Goal: Check status: Check status

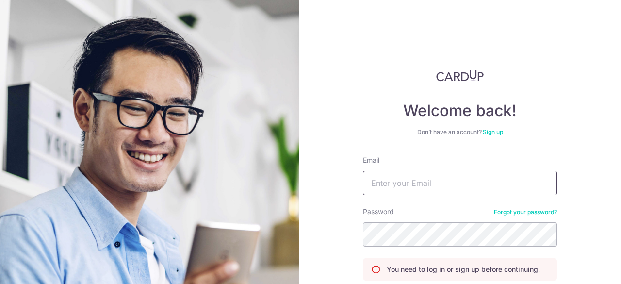
click at [388, 190] on input "Email" at bounding box center [460, 183] width 194 height 24
type input "[EMAIL_ADDRESS][DOMAIN_NAME]"
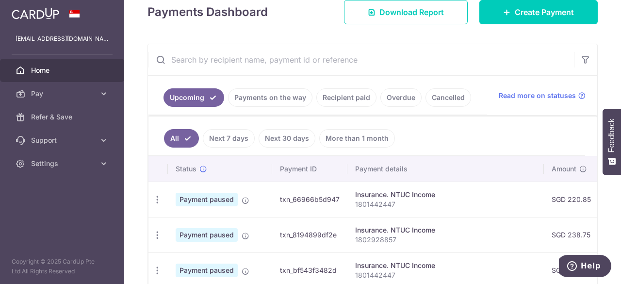
scroll to position [97, 0]
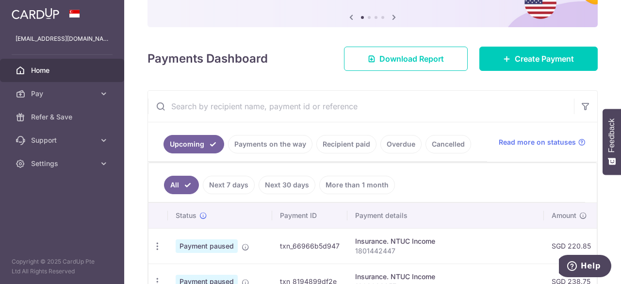
click at [330, 141] on link "Recipient paid" at bounding box center [347, 144] width 60 height 18
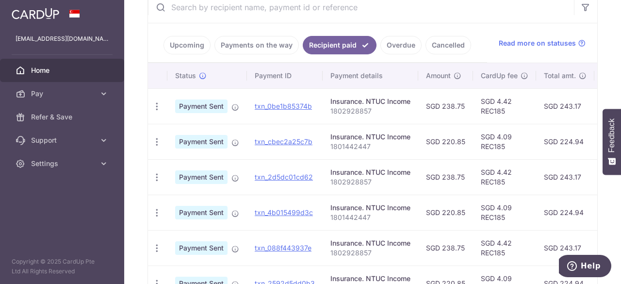
scroll to position [184, 0]
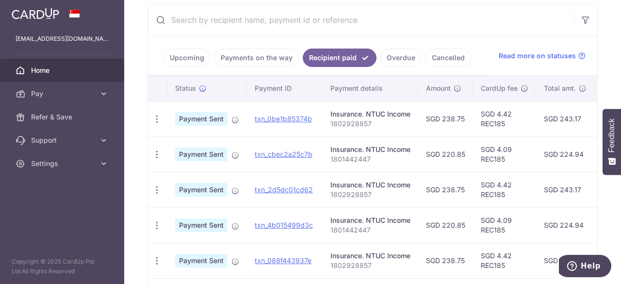
click at [267, 54] on link "Payments on the way" at bounding box center [257, 58] width 84 height 18
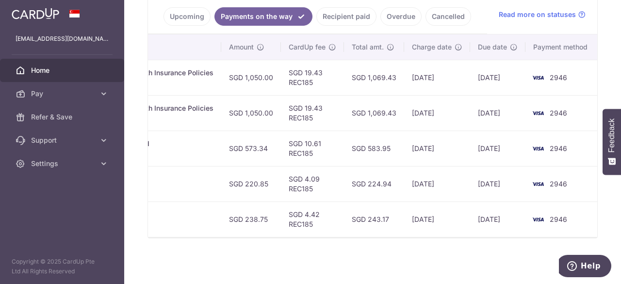
scroll to position [0, 0]
